Goal: Transaction & Acquisition: Subscribe to service/newsletter

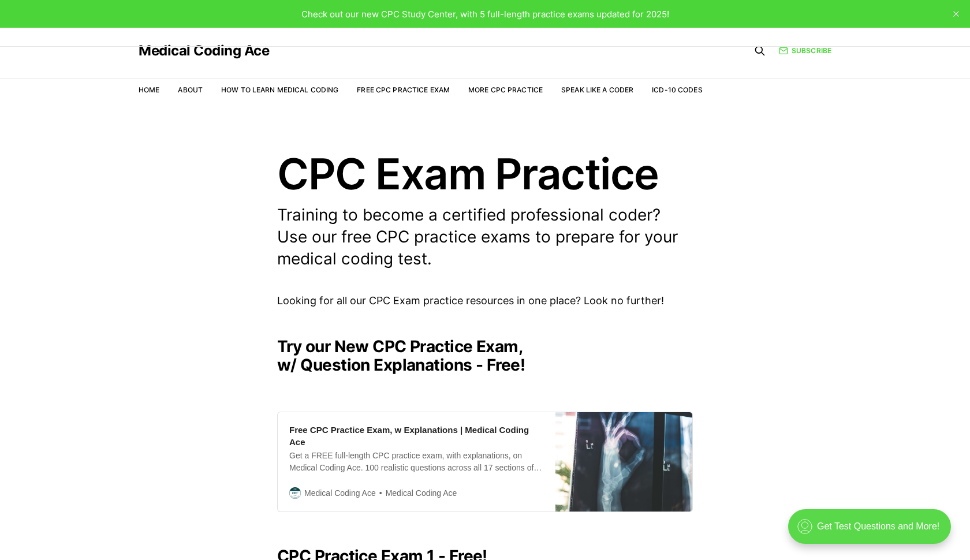
click at [844, 528] on div ".cls-1{fill:none;stroke:currentColor;stroke-linecap:round;stroke-linejoin:round…" at bounding box center [869, 526] width 163 height 35
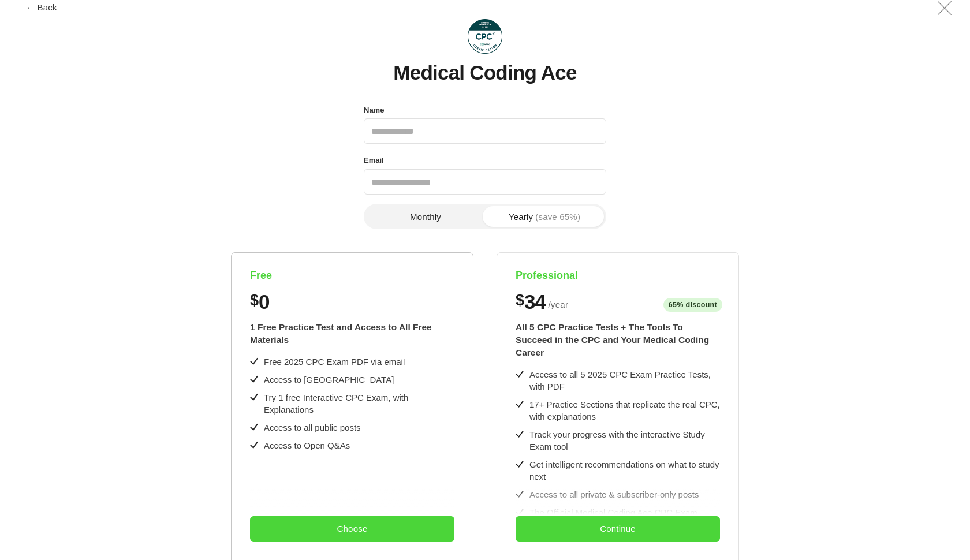
scroll to position [16, 0]
click at [432, 222] on button "Monthly" at bounding box center [425, 217] width 119 height 21
click at [514, 216] on button "Yearly (save 65%)" at bounding box center [544, 217] width 119 height 21
click at [444, 215] on button "Monthly" at bounding box center [425, 217] width 119 height 21
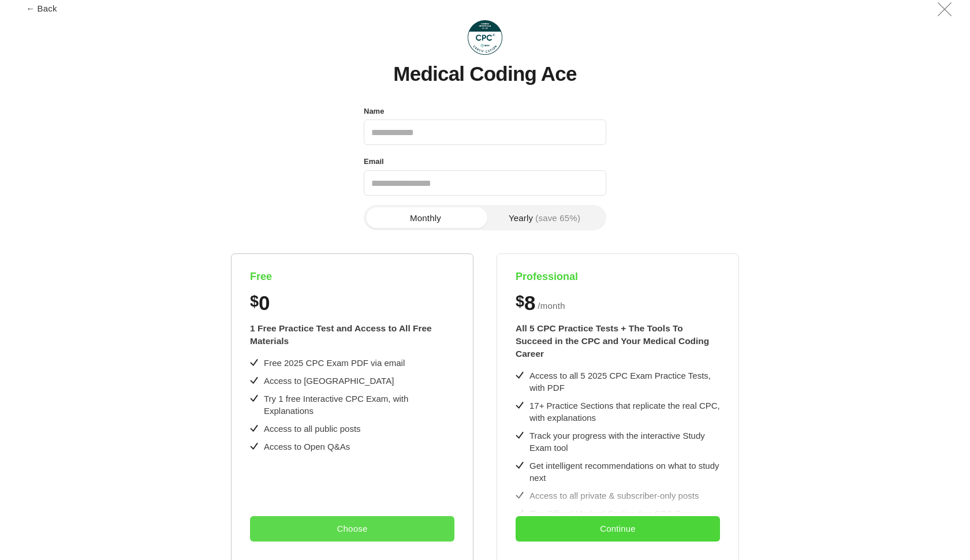
click at [363, 533] on button "Choose" at bounding box center [352, 528] width 204 height 25
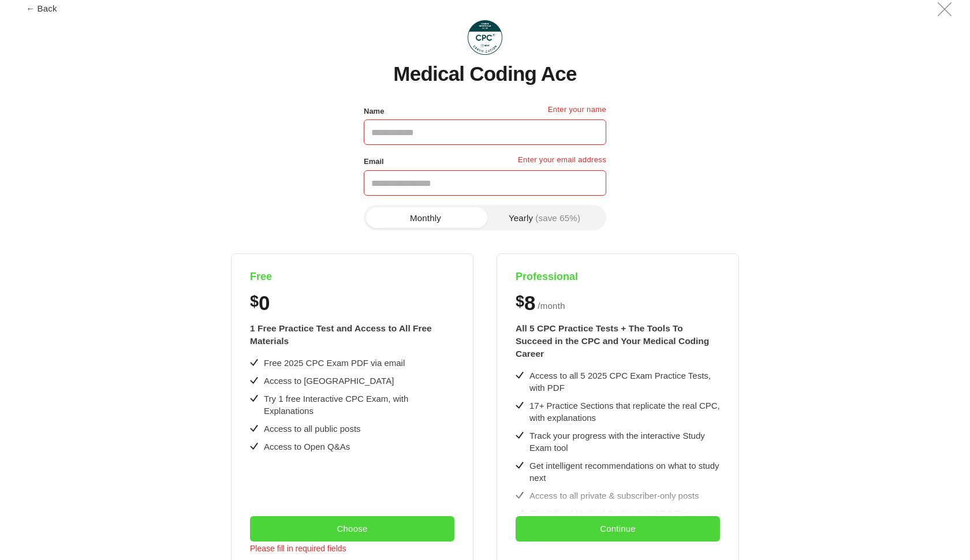
click at [420, 139] on input "Name" at bounding box center [485, 131] width 242 height 25
type input "**********"
click at [414, 184] on input "Email" at bounding box center [485, 182] width 242 height 25
type input "**********"
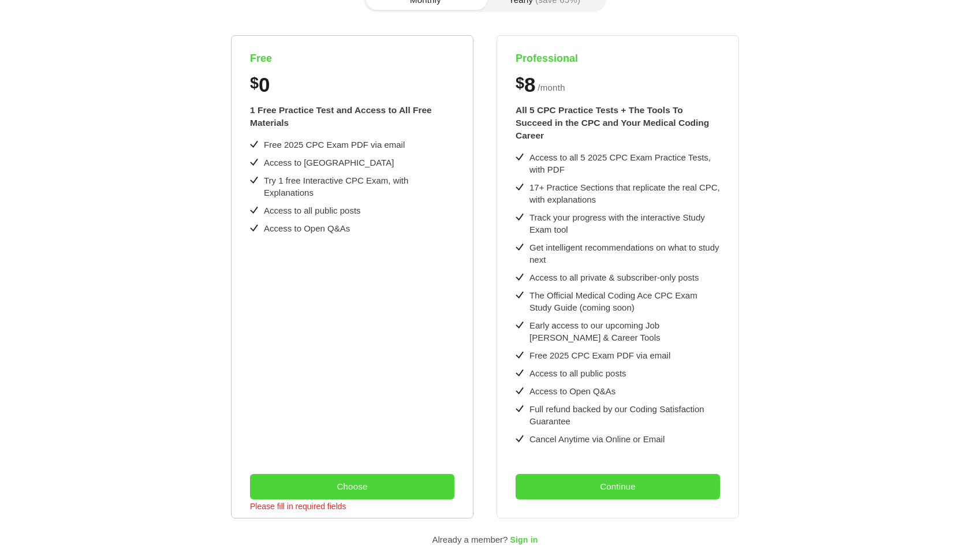
scroll to position [261, 0]
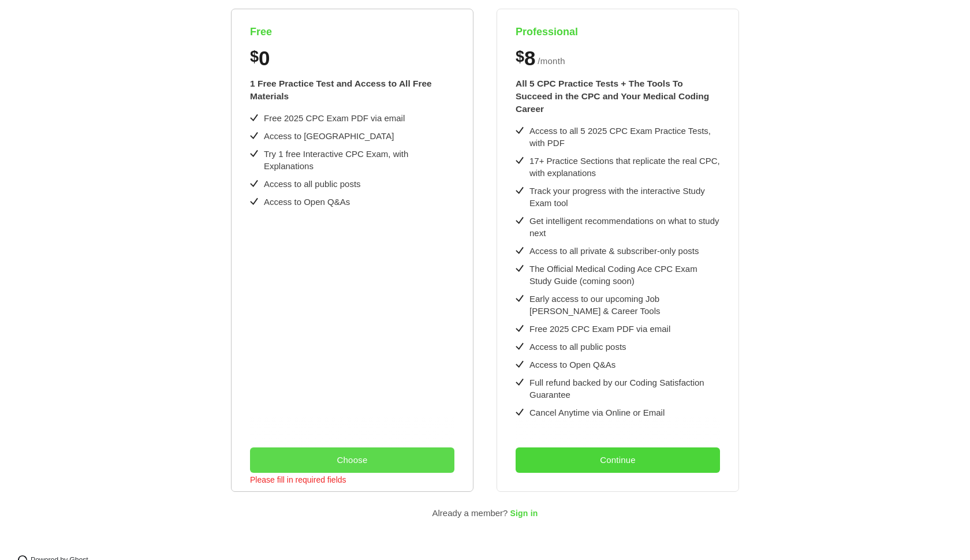
click at [347, 454] on button "Choose" at bounding box center [352, 459] width 204 height 25
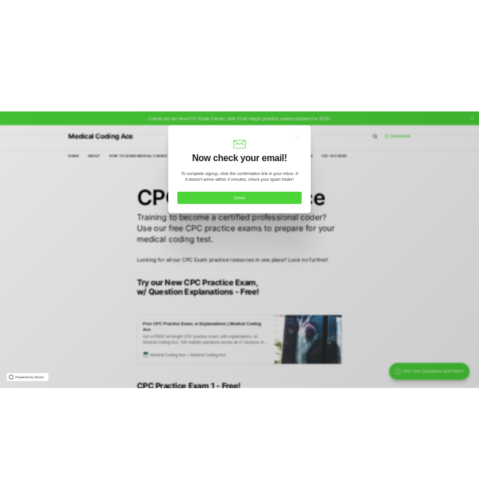
scroll to position [0, 0]
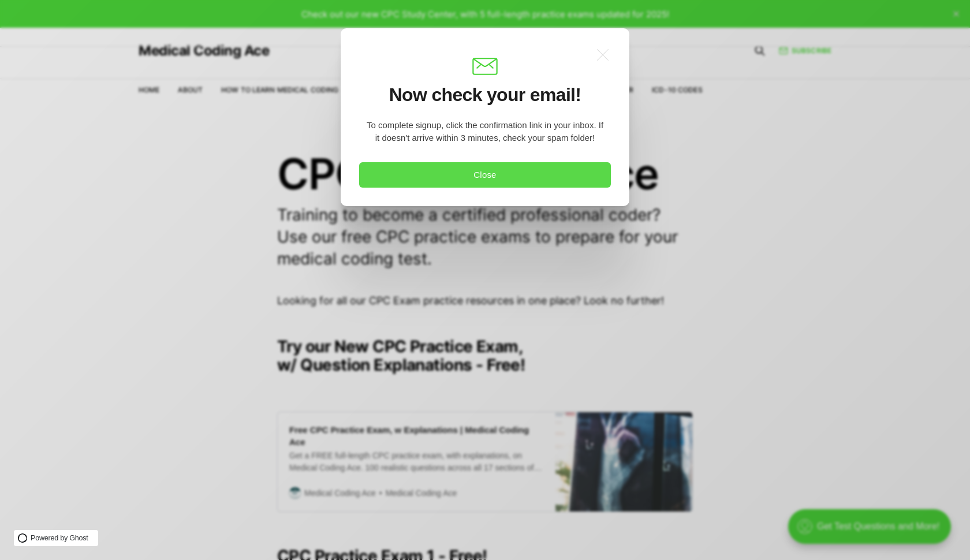
click at [457, 175] on button "Close" at bounding box center [485, 174] width 252 height 25
